Goal: Contribute content

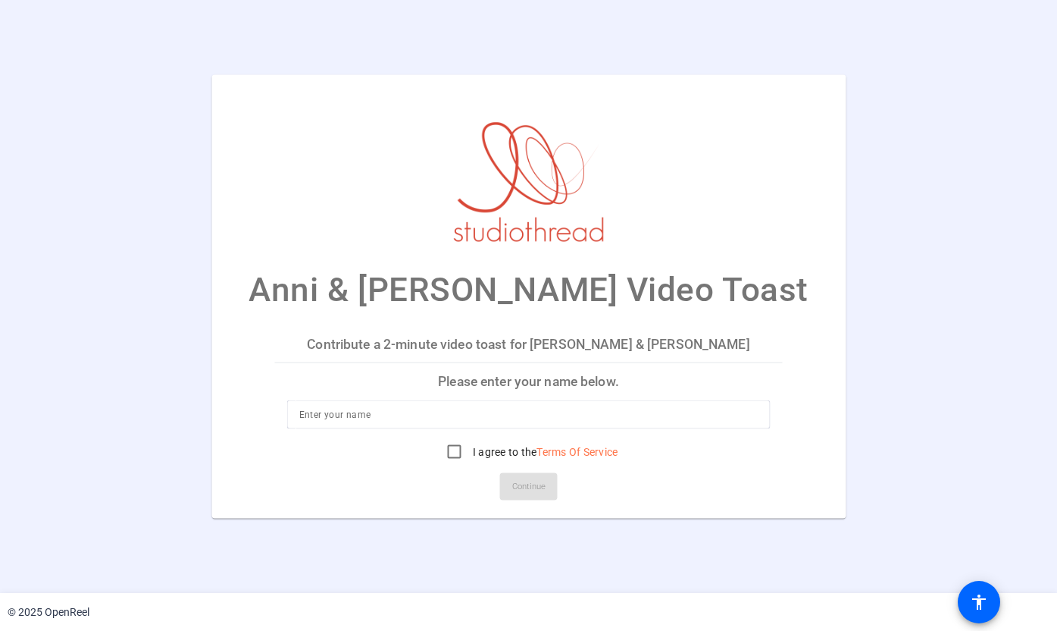
click at [546, 424] on div at bounding box center [528, 413] width 459 height 29
click at [540, 417] on input at bounding box center [528, 414] width 459 height 18
type input "[PERSON_NAME]"
click at [453, 455] on input "I agree to the Terms Of Service" at bounding box center [455, 451] width 30 height 30
checkbox input "true"
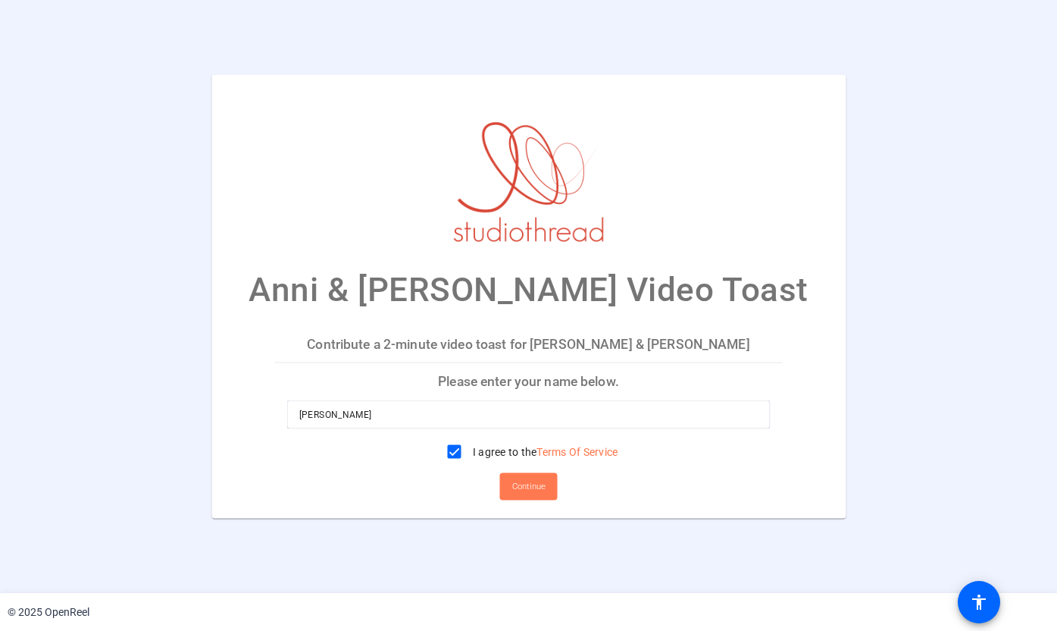
click at [505, 479] on span at bounding box center [529, 486] width 58 height 36
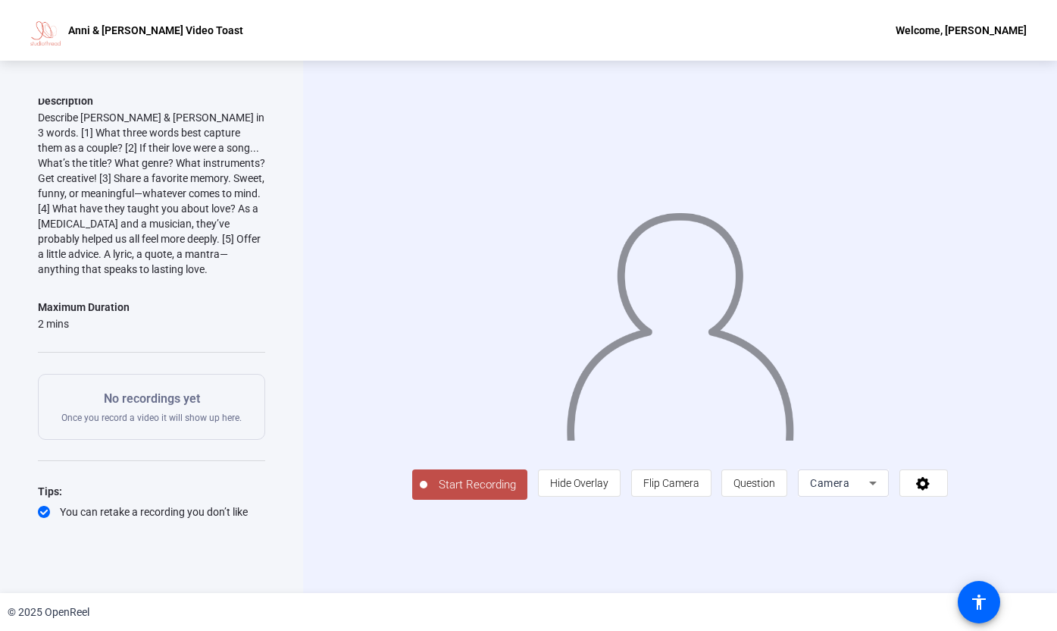
scroll to position [133, 0]
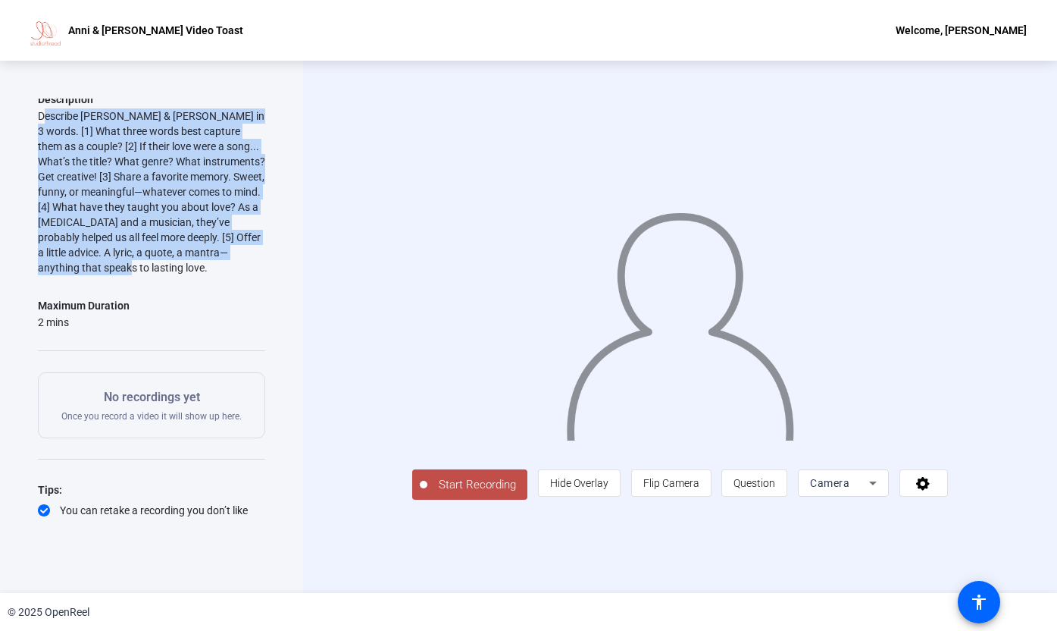
drag, startPoint x: 37, startPoint y: 117, endPoint x: 151, endPoint y: 269, distance: 189.5
click at [151, 269] on div "Describe [PERSON_NAME] & [PERSON_NAME] in 3 words. [1] What three words best ca…" at bounding box center [151, 191] width 227 height 167
copy div "Describe [PERSON_NAME] & [PERSON_NAME] in 3 words. [1] What three words best ca…"
click at [466, 483] on span "Start Recording" at bounding box center [477, 484] width 100 height 17
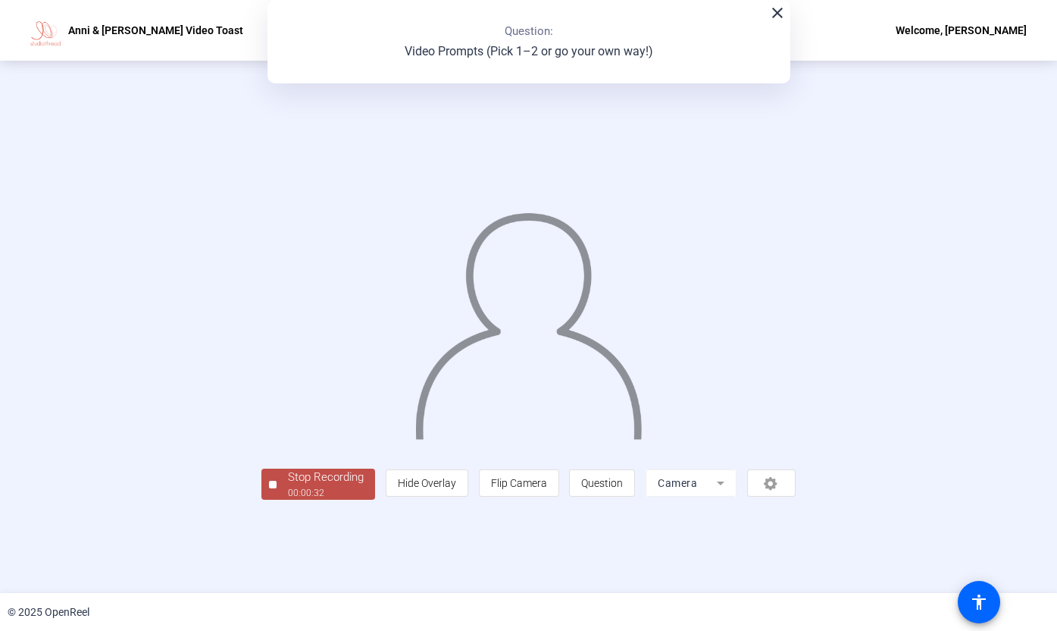
click at [355, 496] on div "00:00:32" at bounding box center [326, 493] width 76 height 14
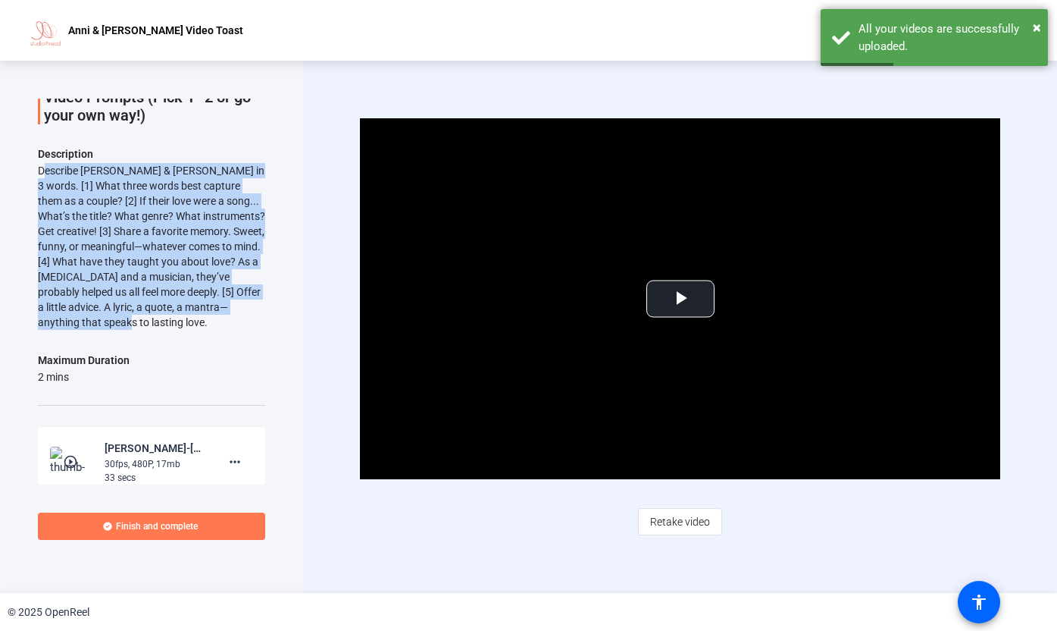
click at [164, 523] on span "Finish and complete" at bounding box center [157, 526] width 82 height 12
